Goal: Check status: Check status

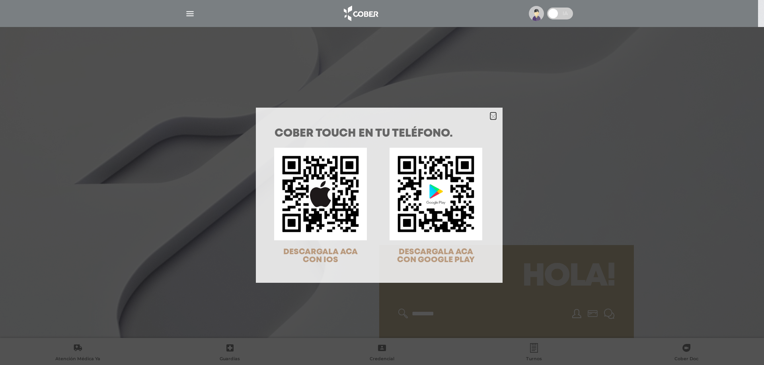
click at [490, 115] on polygon "Close" at bounding box center [493, 117] width 6 height 6
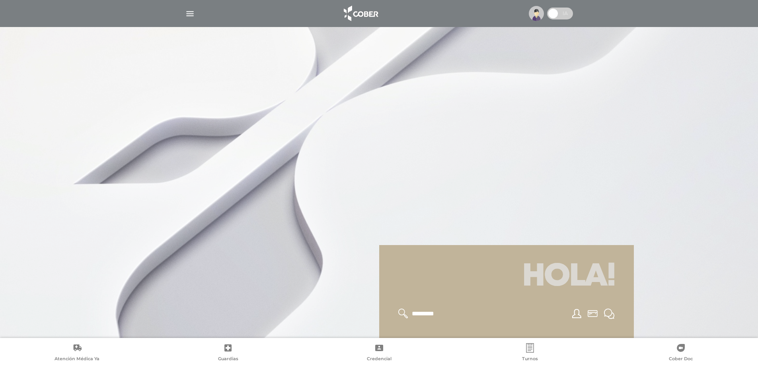
scroll to position [199, 0]
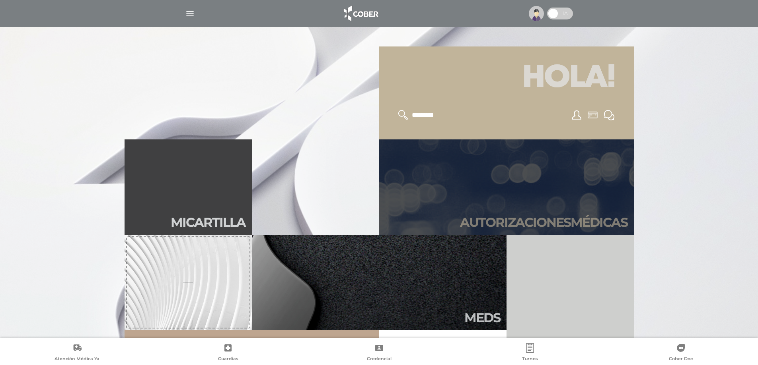
click at [524, 223] on h2 "Autori zaciones médicas" at bounding box center [543, 222] width 167 height 15
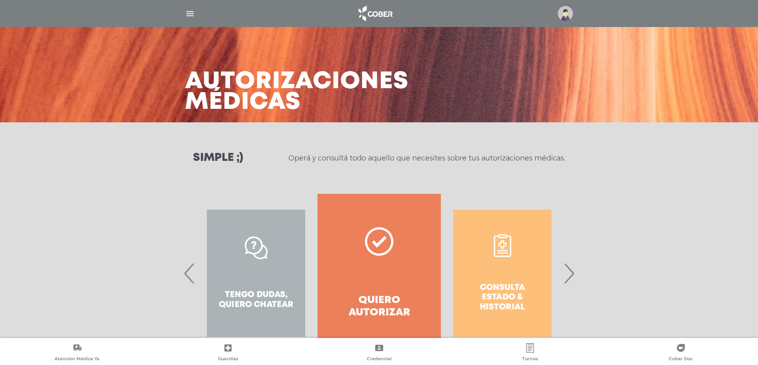
click at [570, 277] on span "›" at bounding box center [569, 273] width 16 height 43
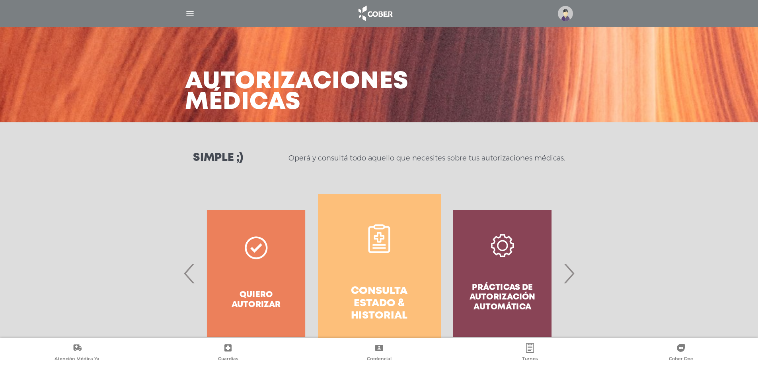
click at [389, 286] on h4 "Consulta estado & historial" at bounding box center [379, 304] width 94 height 37
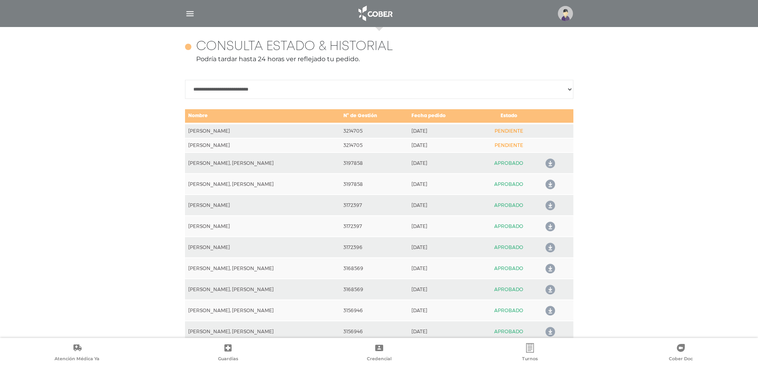
scroll to position [353, 0]
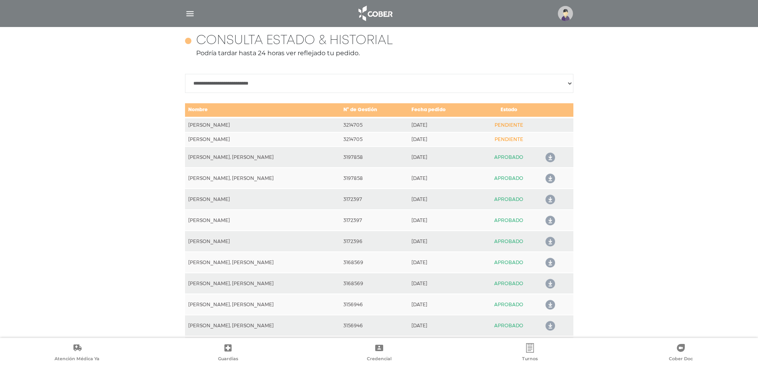
click at [505, 126] on td "PENDIENTE" at bounding box center [509, 125] width 64 height 15
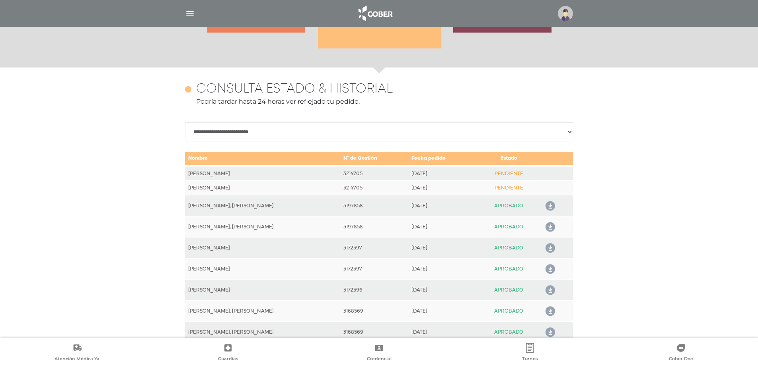
scroll to position [358, 0]
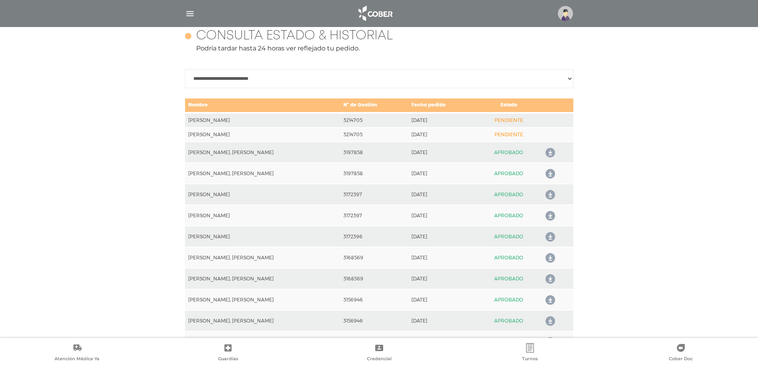
click at [189, 15] on img "button" at bounding box center [190, 14] width 10 height 10
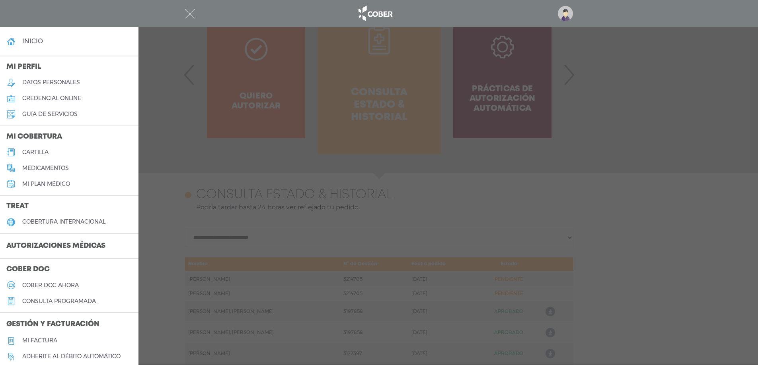
scroll to position [0, 0]
